Goal: Task Accomplishment & Management: Use online tool/utility

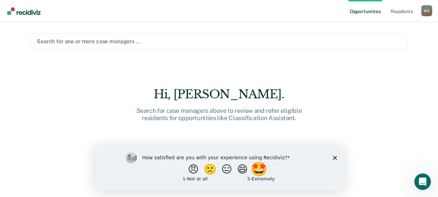
click at [266, 170] on button "🤩" at bounding box center [259, 169] width 19 height 14
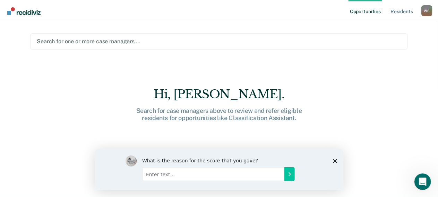
click at [335, 162] on icon "Close survey" at bounding box center [334, 161] width 4 height 4
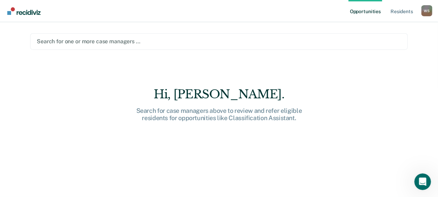
click at [272, 33] on main "Search for one or more case managers … Hi, [PERSON_NAME]. Search for case manag…" at bounding box center [219, 101] width 394 height 158
click at [250, 45] on div at bounding box center [219, 41] width 364 height 8
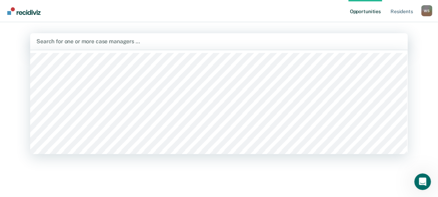
click at [226, 45] on div at bounding box center [218, 41] width 365 height 8
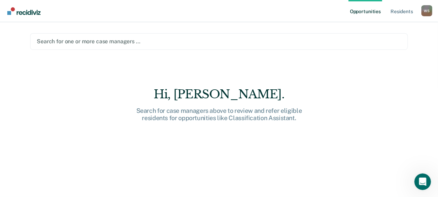
click at [150, 42] on div at bounding box center [219, 41] width 364 height 8
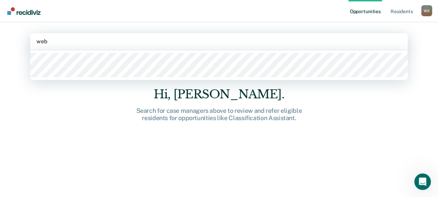
type input "[PERSON_NAME]"
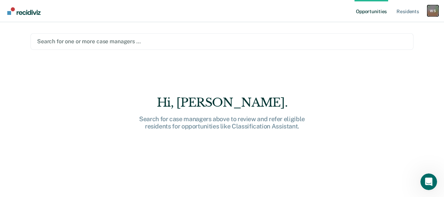
click at [429, 12] on div "W S" at bounding box center [432, 10] width 11 height 11
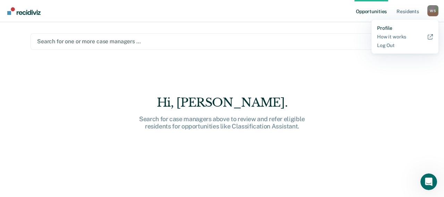
click at [384, 26] on link "Profile" at bounding box center [405, 28] width 56 height 6
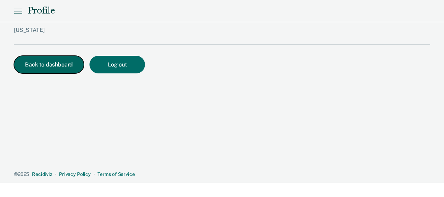
click at [37, 65] on button "Back to dashboard" at bounding box center [49, 65] width 70 height 18
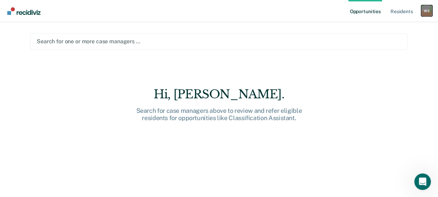
click at [429, 14] on div "W S" at bounding box center [426, 10] width 11 height 11
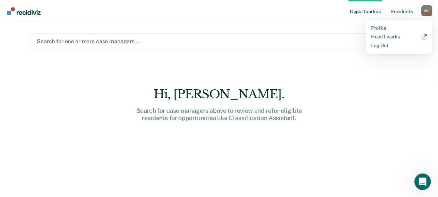
click at [388, 95] on div "Hi, [PERSON_NAME]. Search for case managers above to review and refer eligible …" at bounding box center [219, 147] width 378 height 120
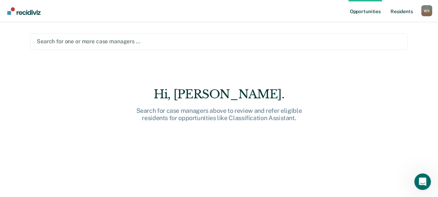
click at [409, 11] on link "Resident s" at bounding box center [401, 11] width 25 height 22
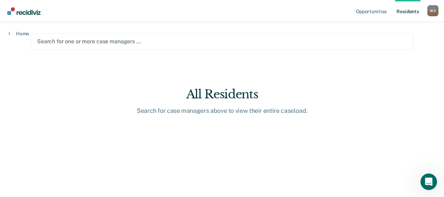
click at [307, 41] on div at bounding box center [222, 41] width 370 height 8
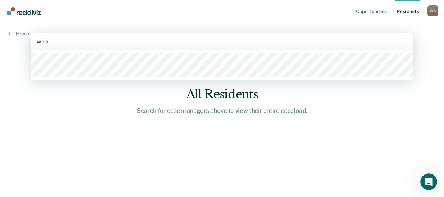
type input "[PERSON_NAME]"
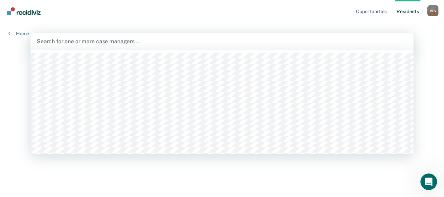
click at [73, 41] on div at bounding box center [222, 41] width 370 height 8
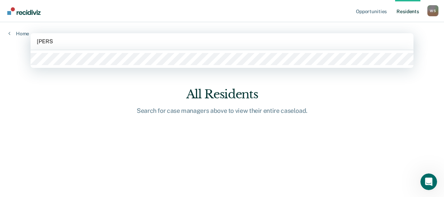
type input "bracku"
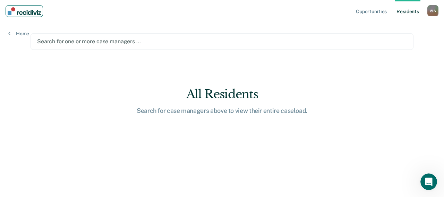
click at [29, 13] on img "Main navigation" at bounding box center [24, 11] width 33 height 8
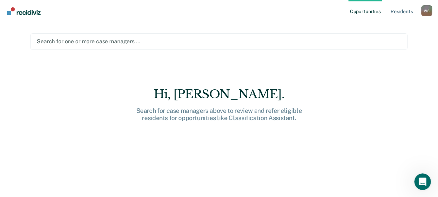
drag, startPoint x: 399, startPoint y: 0, endPoint x: 418, endPoint y: 104, distance: 106.1
click at [416, 104] on main "Search for one or more case managers … Hi, [PERSON_NAME]. Search for case manag…" at bounding box center [219, 101] width 394 height 158
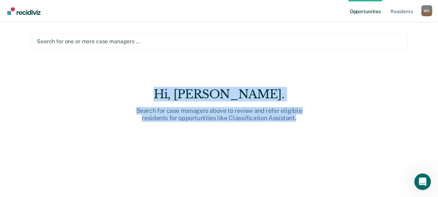
drag, startPoint x: 291, startPoint y: 134, endPoint x: 140, endPoint y: 35, distance: 180.2
click at [140, 35] on main "Search for one or more case managers … Hi, [PERSON_NAME]. Search for case manag…" at bounding box center [219, 101] width 394 height 158
click at [159, 76] on main "Search for one or more case managers … Hi, [PERSON_NAME]. Search for case manag…" at bounding box center [219, 101] width 394 height 158
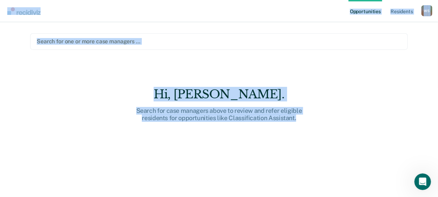
drag, startPoint x: 294, startPoint y: 124, endPoint x: 128, endPoint y: -2, distance: 208.0
click at [128, 0] on html "Looks like you’re using Internet Explorer 11. For faster loading and a better e…" at bounding box center [219, 98] width 438 height 197
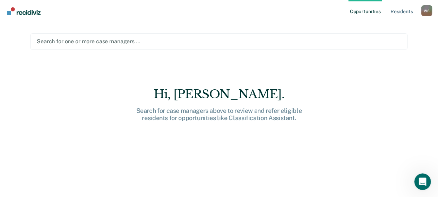
click at [133, 7] on nav "Opportunities Resident s [PERSON_NAME] W S Profile How it works Log Out" at bounding box center [219, 11] width 438 height 22
click at [427, 8] on div "W S" at bounding box center [426, 10] width 11 height 11
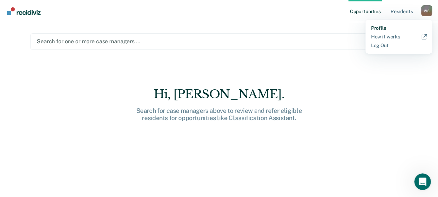
click at [380, 27] on link "Profile" at bounding box center [399, 28] width 56 height 6
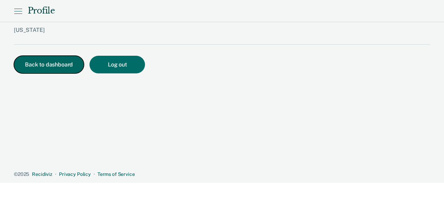
click at [46, 63] on button "Back to dashboard" at bounding box center [49, 65] width 70 height 18
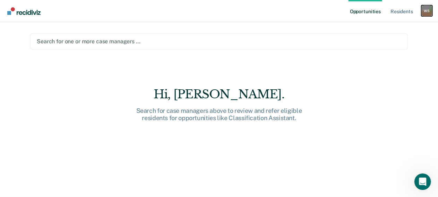
click at [425, 11] on div "W S" at bounding box center [426, 10] width 11 height 11
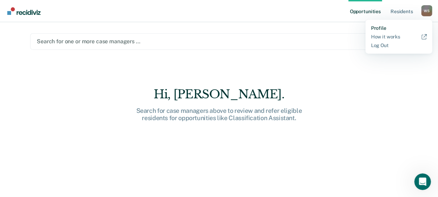
click at [380, 28] on link "Profile" at bounding box center [399, 28] width 56 height 6
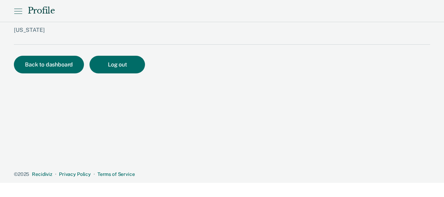
click at [19, 10] on icon at bounding box center [18, 11] width 8 height 8
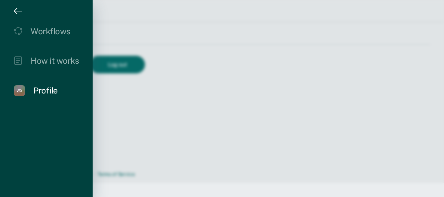
click at [250, 52] on div at bounding box center [222, 98] width 444 height 197
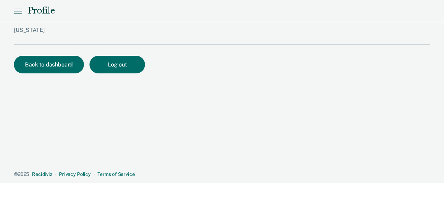
click at [18, 8] on icon at bounding box center [18, 11] width 8 height 8
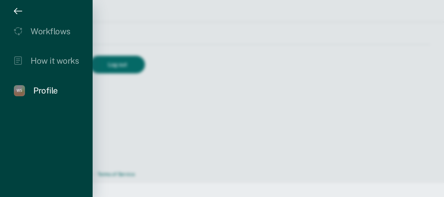
drag, startPoint x: 17, startPoint y: 6, endPoint x: 17, endPoint y: 12, distance: 6.2
click at [17, 12] on div "Workflows How it works [PERSON_NAME] W S Profile" at bounding box center [46, 98] width 93 height 197
click at [14, 11] on icon "drawer" at bounding box center [18, 11] width 8 height 8
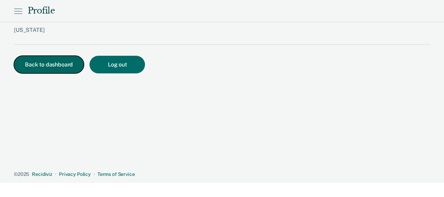
click at [39, 69] on button "Back to dashboard" at bounding box center [49, 65] width 70 height 18
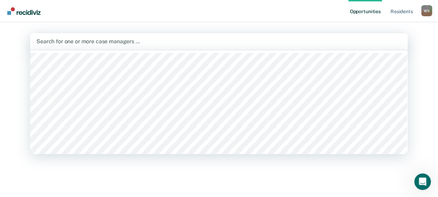
click at [175, 43] on div at bounding box center [218, 41] width 365 height 8
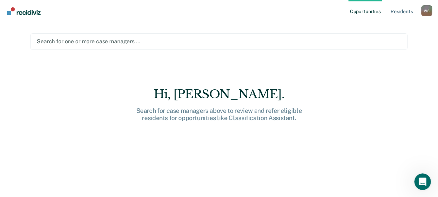
drag, startPoint x: 175, startPoint y: 43, endPoint x: 153, endPoint y: 42, distance: 21.9
click at [153, 42] on div at bounding box center [219, 41] width 364 height 8
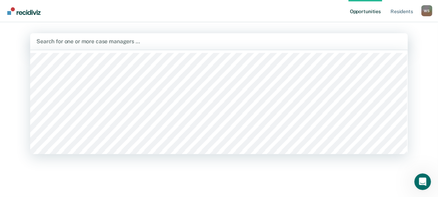
click at [153, 42] on div at bounding box center [218, 41] width 365 height 8
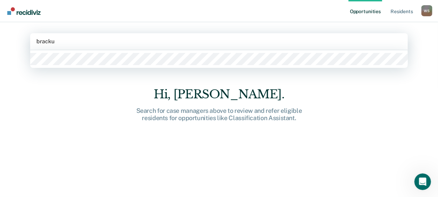
type input "brackus"
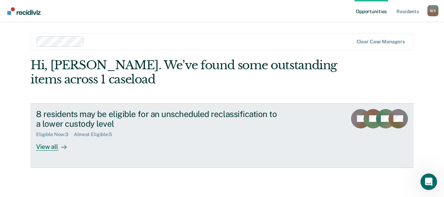
click at [63, 147] on icon at bounding box center [64, 148] width 6 height 6
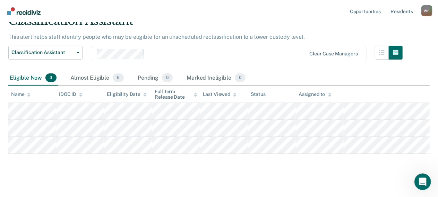
scroll to position [46, 0]
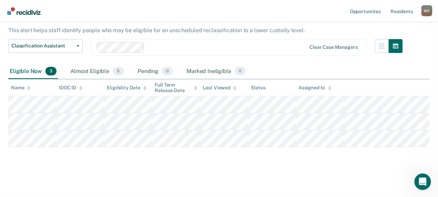
click at [34, 64] on div "Eligible Now 3" at bounding box center [33, 71] width 50 height 15
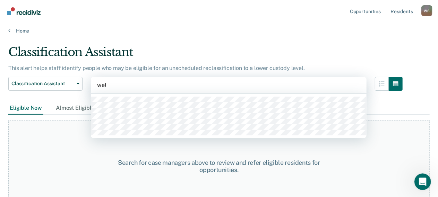
scroll to position [3, 0]
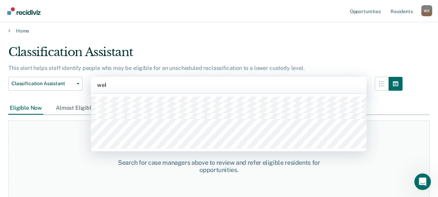
type input "[PERSON_NAME]"
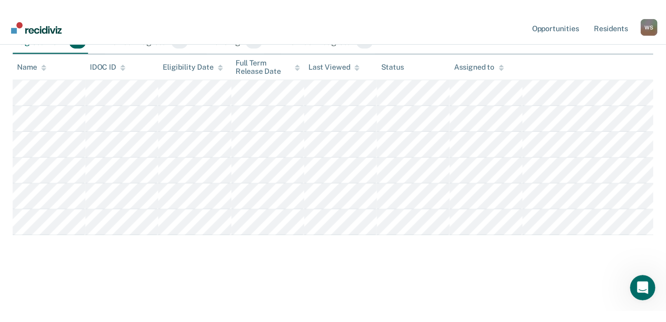
scroll to position [0, 0]
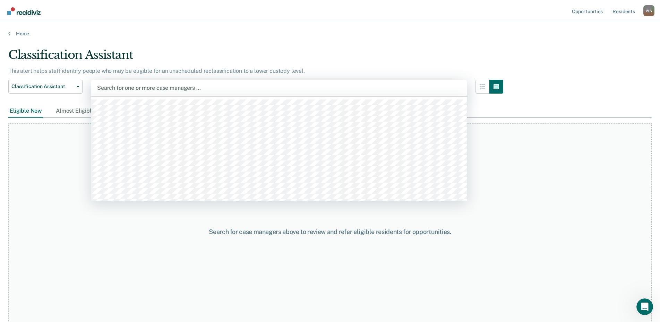
click at [213, 90] on div at bounding box center [279, 88] width 364 height 8
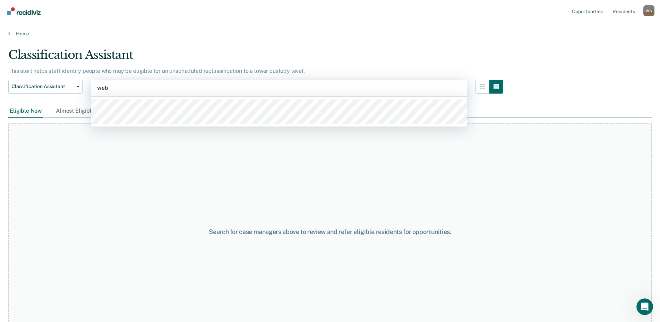
type input "[PERSON_NAME]"
